Goal: Task Accomplishment & Management: Complete application form

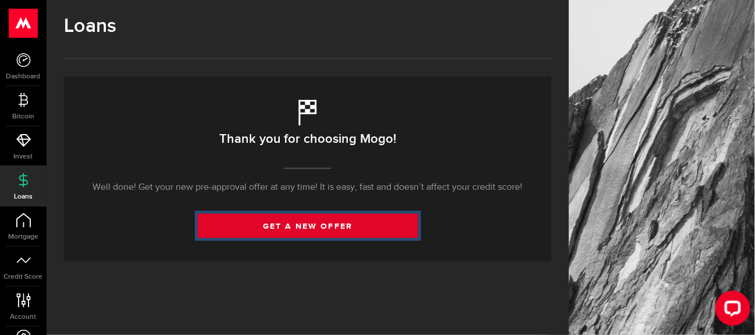
click at [298, 222] on link "get a new offer" at bounding box center [308, 226] width 220 height 24
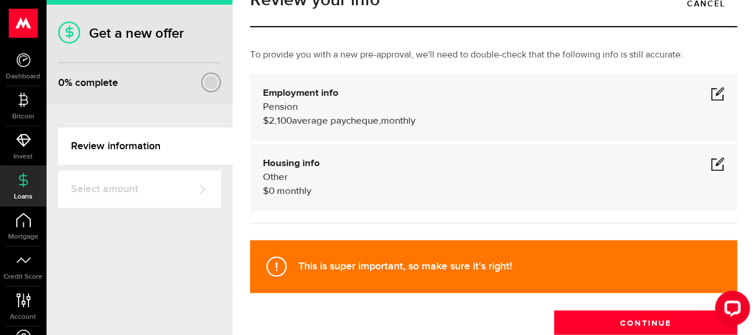
scroll to position [58, 0]
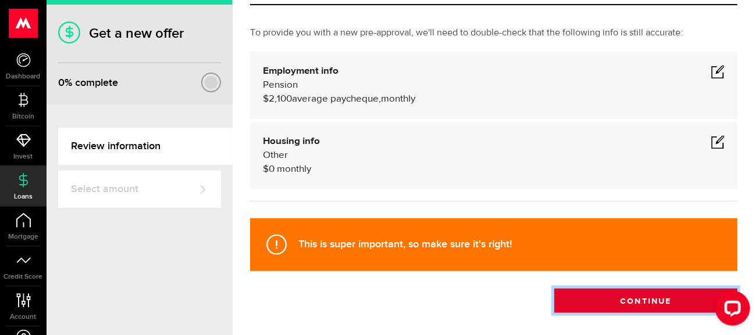
click at [613, 289] on button "Continue" at bounding box center [645, 301] width 183 height 24
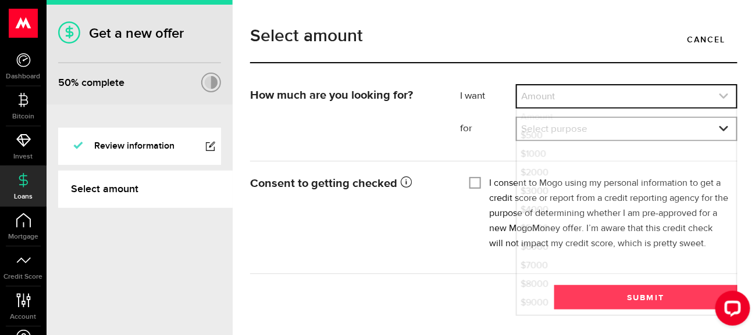
click at [729, 91] on icon "expand select" at bounding box center [724, 96] width 10 height 10
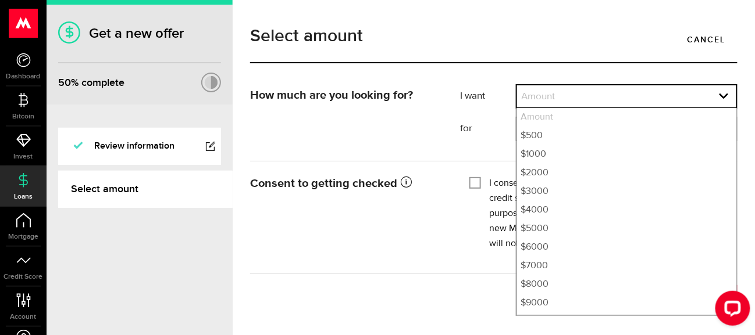
click at [434, 226] on div "Consent to getting checked Mogo will obtain the credit reports from Equifax Can…" at bounding box center [493, 218] width 505 height 90
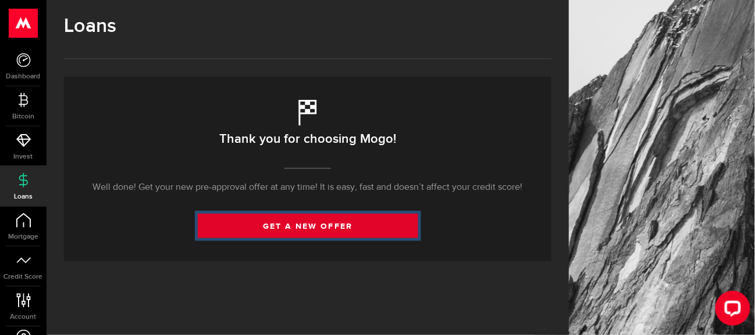
click at [305, 220] on link "get a new offer" at bounding box center [308, 226] width 220 height 24
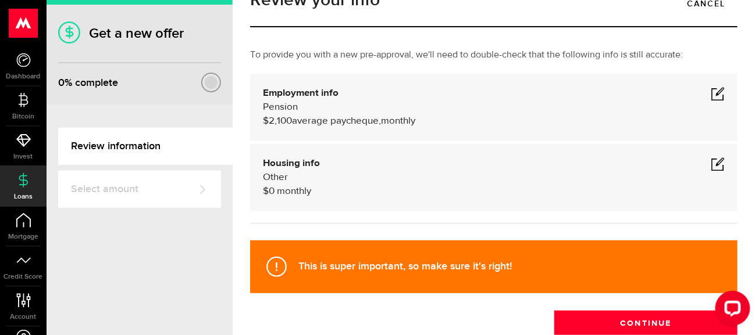
scroll to position [58, 0]
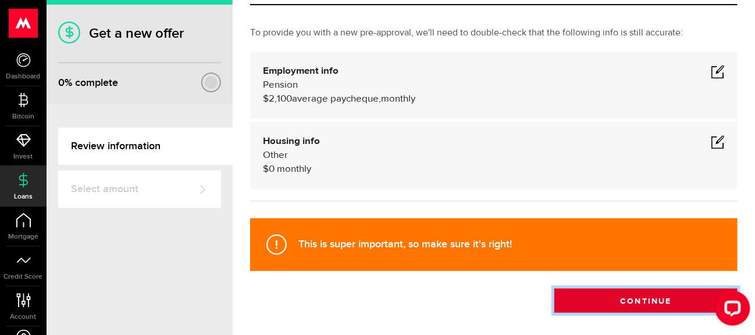
click at [645, 289] on button "Continue" at bounding box center [645, 301] width 183 height 24
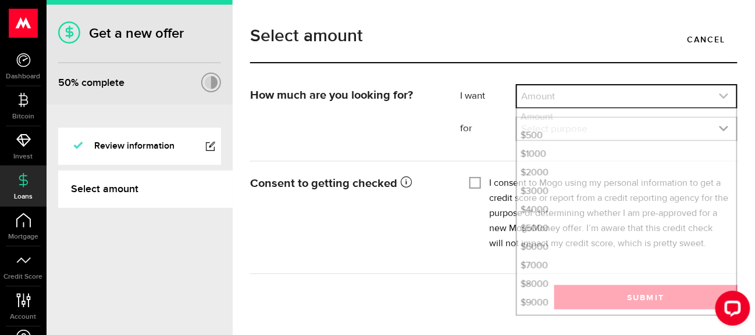
click at [729, 91] on icon "expand select" at bounding box center [724, 96] width 10 height 10
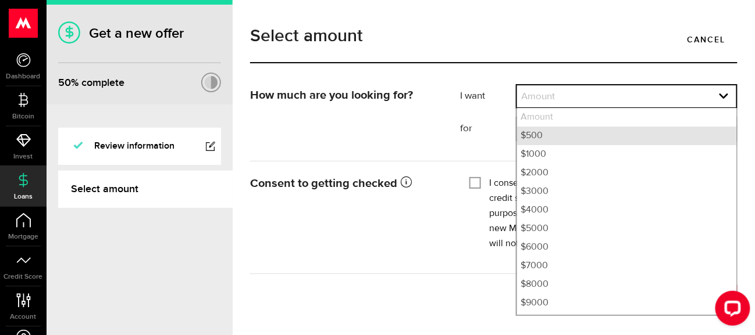
click at [564, 132] on li "$500" at bounding box center [626, 136] width 219 height 19
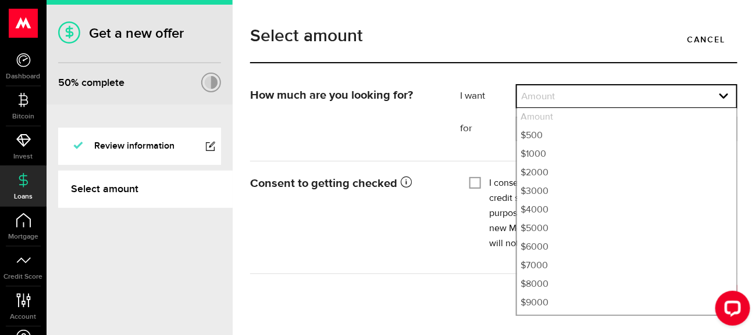
select select "500"
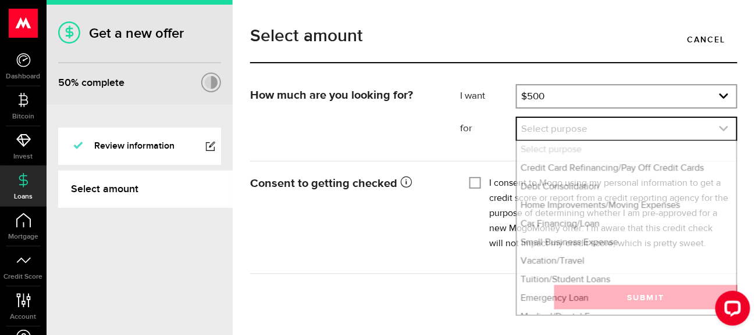
click at [727, 126] on use "expand select" at bounding box center [723, 128] width 9 height 5
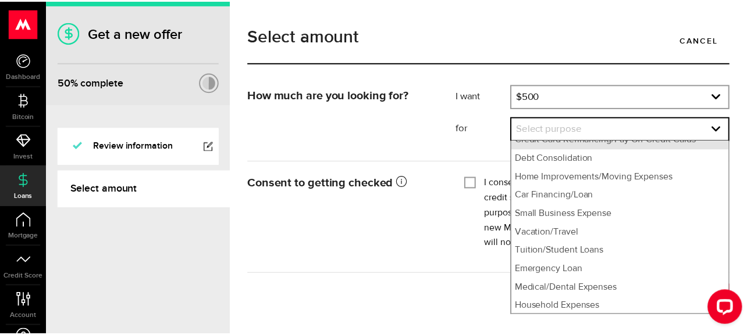
scroll to position [48, 0]
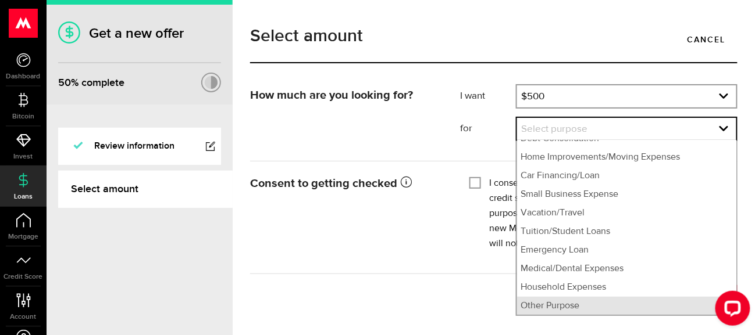
click at [584, 304] on li "Other Purpose" at bounding box center [626, 306] width 219 height 19
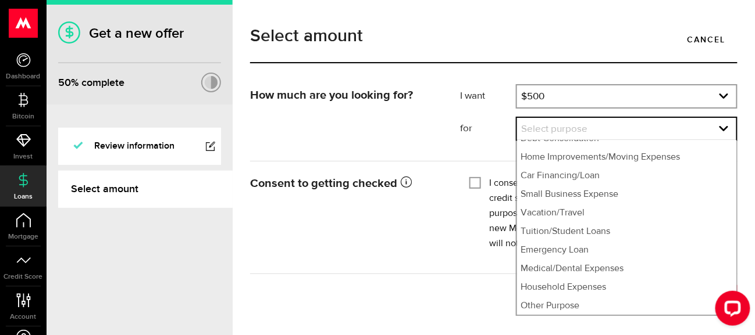
select select "Other Purpose"
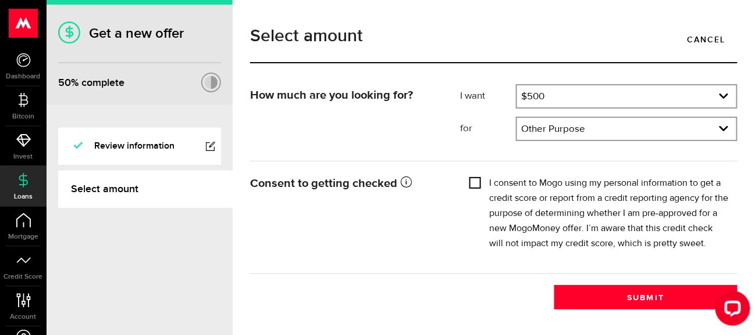
click at [472, 176] on input "I consent to Mogo using my personal information to get a credit score or report…" at bounding box center [475, 182] width 12 height 12
checkbox input "true"
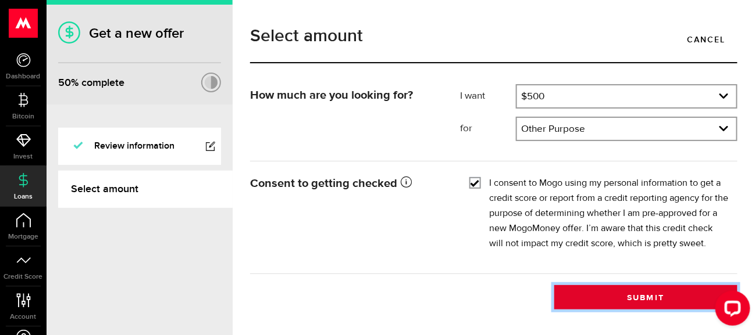
click at [626, 285] on button "Submit" at bounding box center [645, 297] width 183 height 24
